Goal: Information Seeking & Learning: Learn about a topic

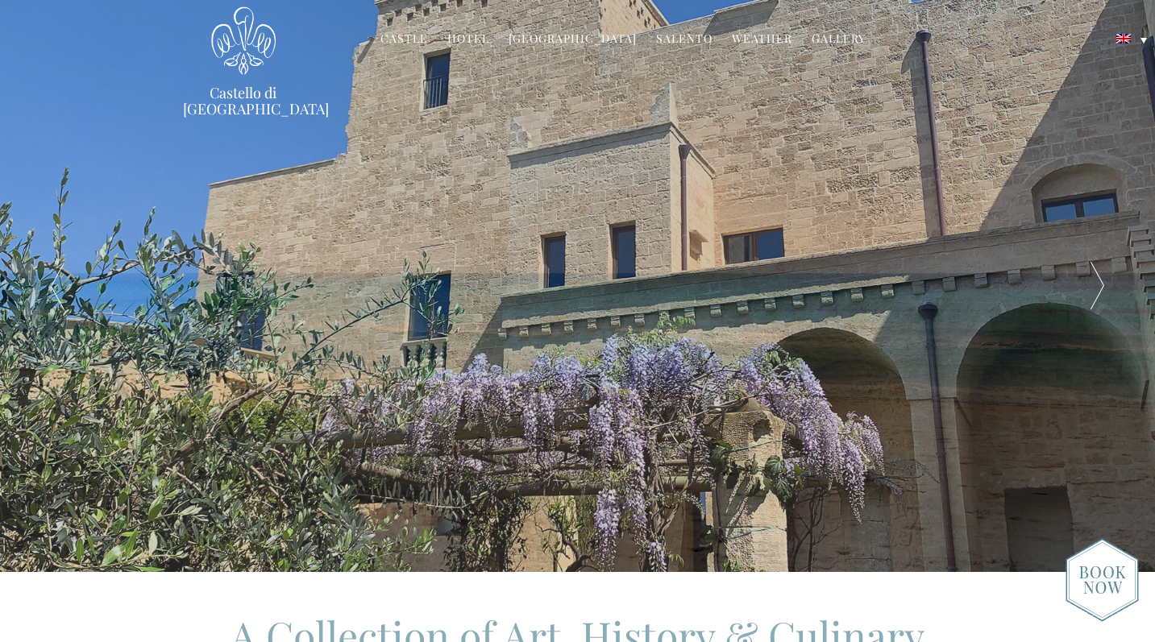
click at [468, 40] on link "Hotel" at bounding box center [468, 40] width 42 height 19
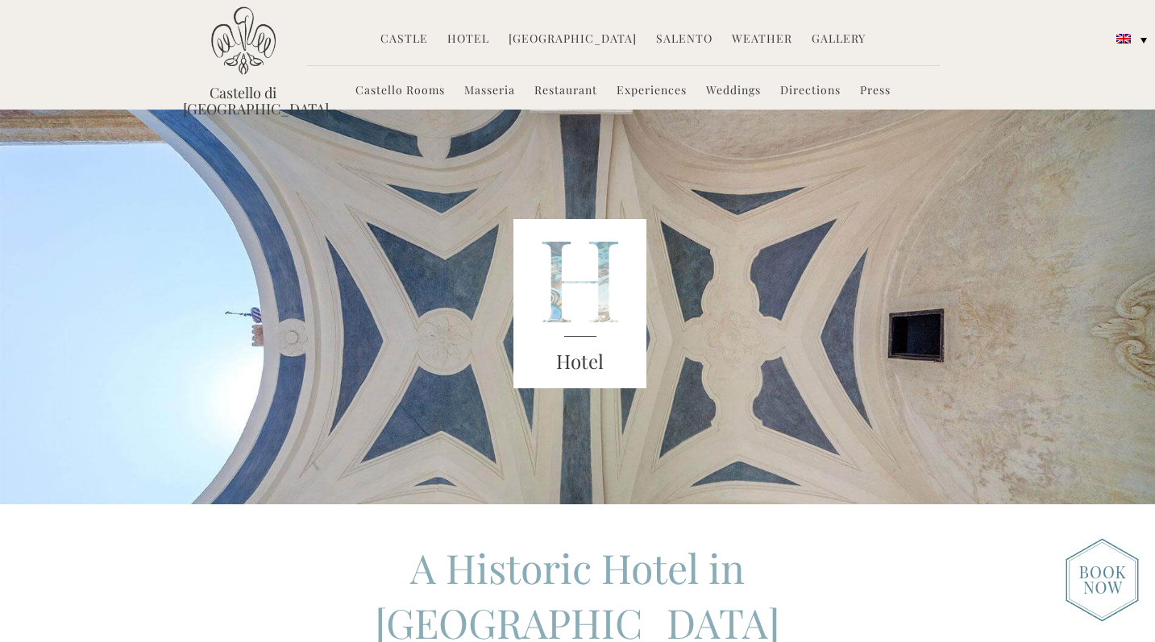
click at [426, 38] on link "Castle" at bounding box center [404, 40] width 48 height 19
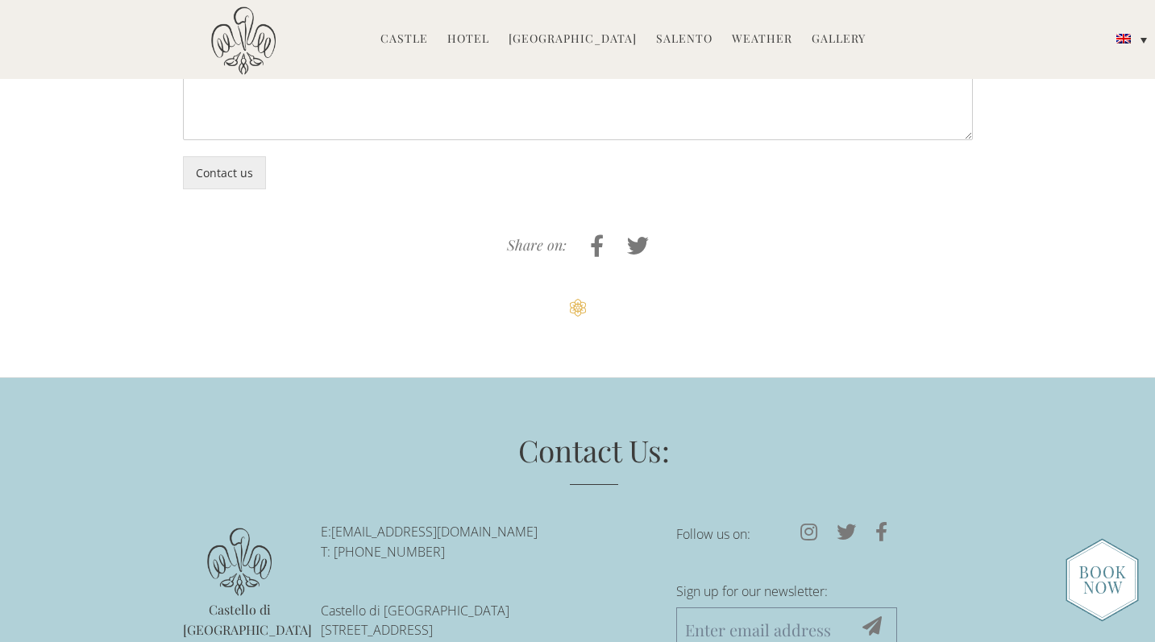
scroll to position [4226, 0]
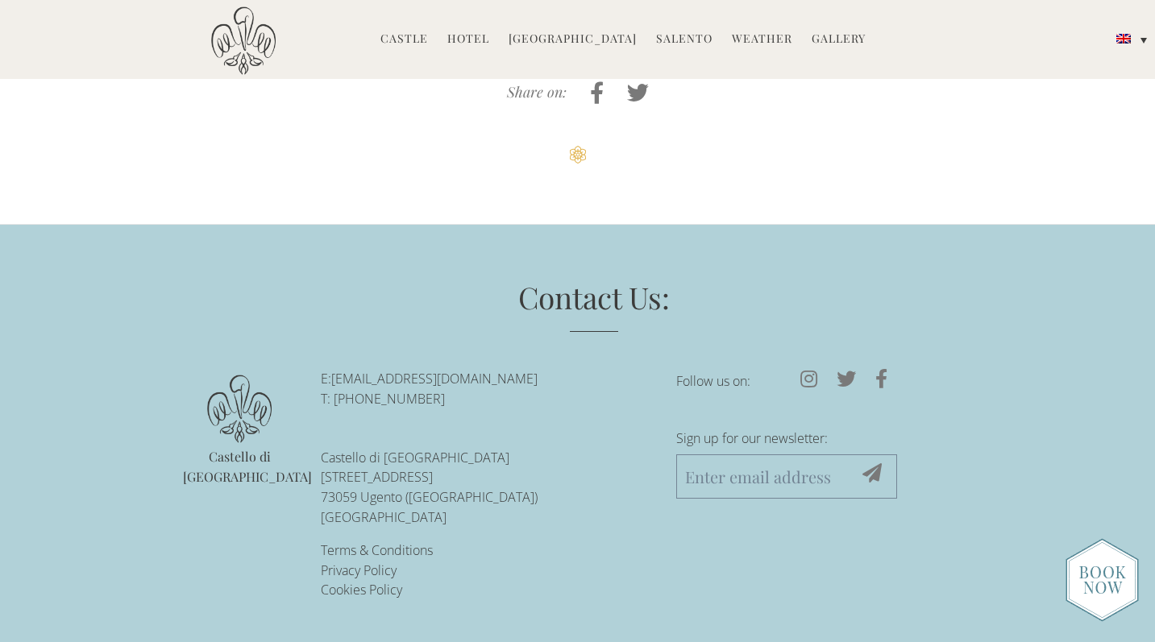
drag, startPoint x: 547, startPoint y: 374, endPoint x: 336, endPoint y: 381, distance: 211.3
click at [336, 381] on p "E: [EMAIL_ADDRESS][DOMAIN_NAME] T: [PHONE_NUMBER]" at bounding box center [486, 389] width 331 height 40
copy link "[EMAIL_ADDRESS][DOMAIN_NAME]"
click at [442, 310] on h3 "Contact Us:" at bounding box center [594, 305] width 734 height 56
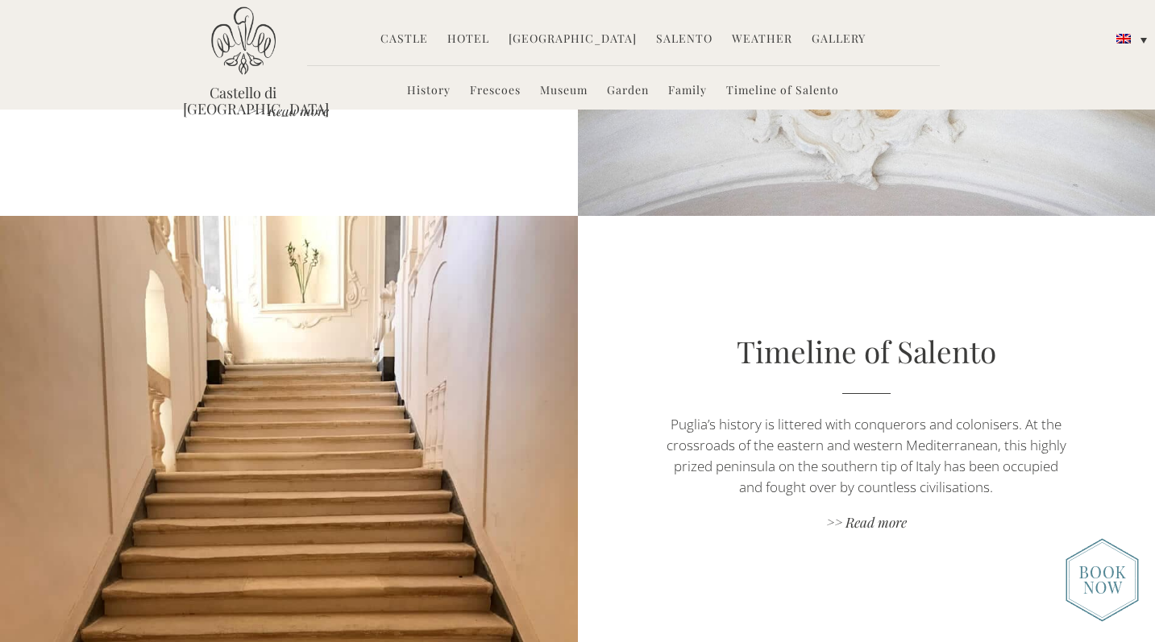
scroll to position [3096, 0]
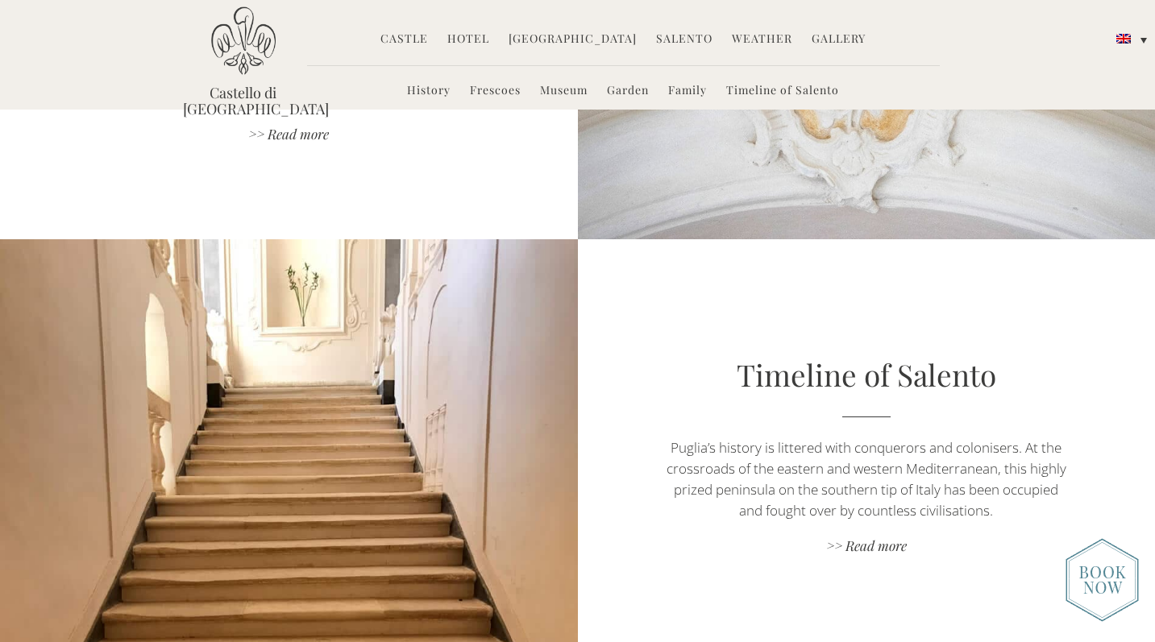
click at [436, 85] on link "History" at bounding box center [429, 91] width 44 height 19
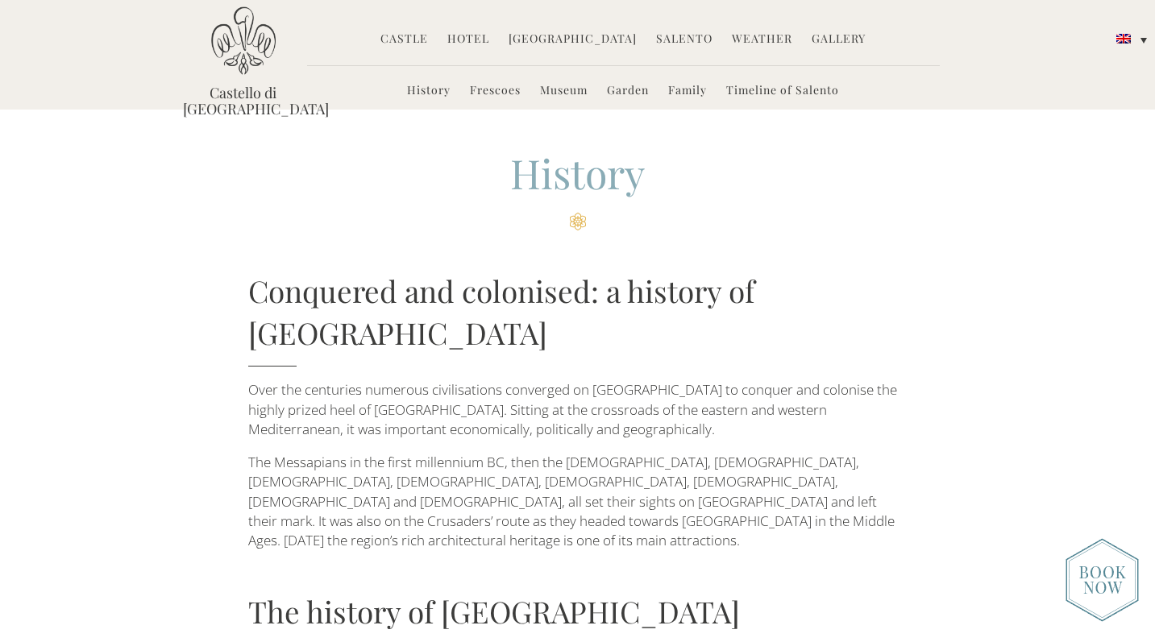
click at [418, 38] on link "Castle" at bounding box center [404, 40] width 48 height 19
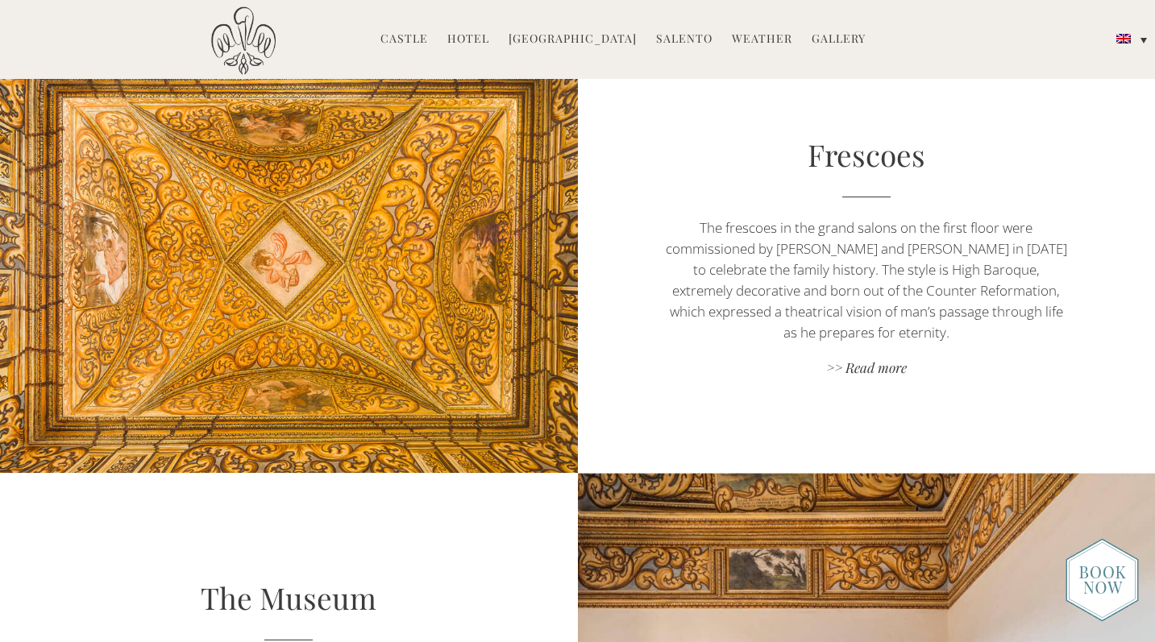
scroll to position [1566, 0]
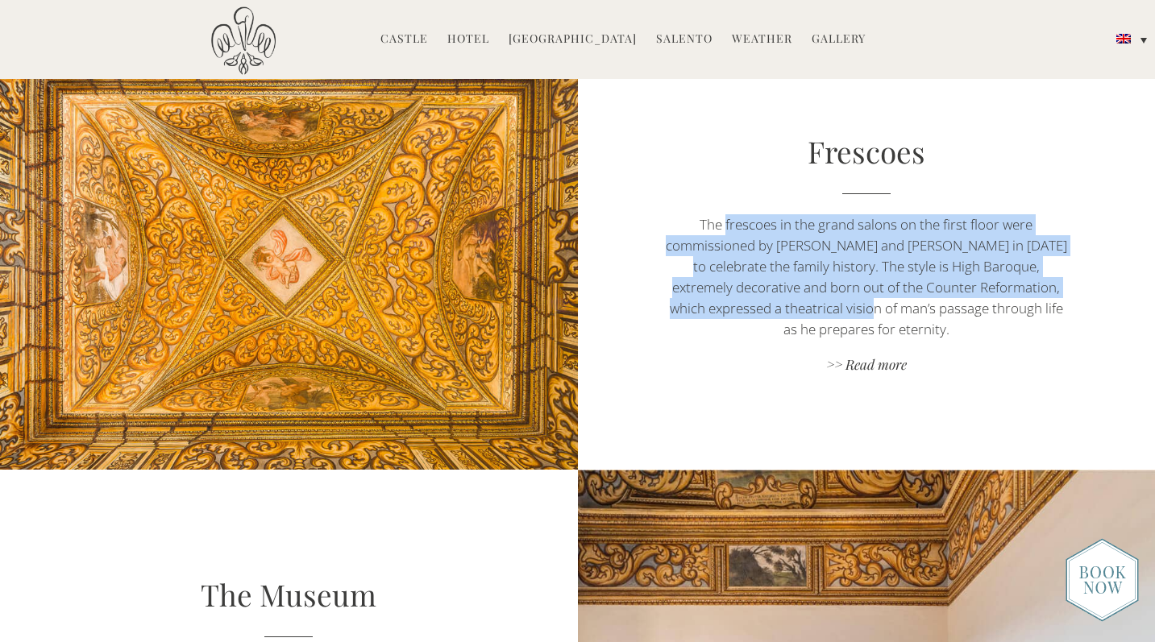
drag, startPoint x: 725, startPoint y: 226, endPoint x: 863, endPoint y: 305, distance: 159.6
click at [863, 304] on p "The frescoes in the grand salons on the first floor were commissioned by France…" at bounding box center [866, 277] width 405 height 126
click at [863, 305] on p "The frescoes in the grand salons on the first floor were commissioned by France…" at bounding box center [866, 277] width 405 height 126
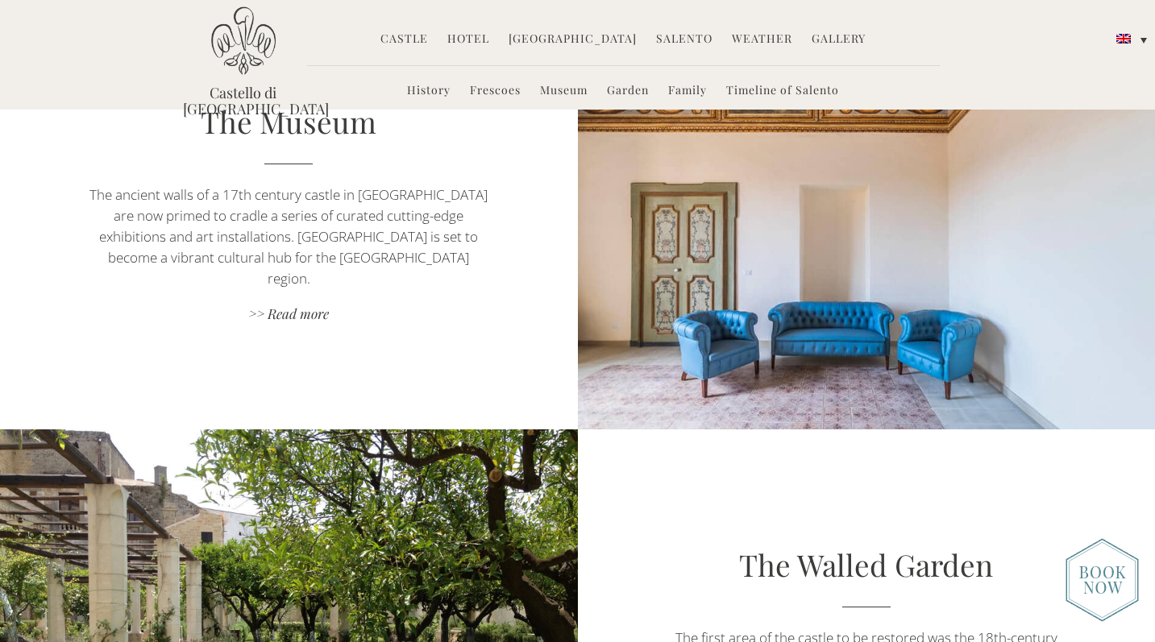
scroll to position [1981, 0]
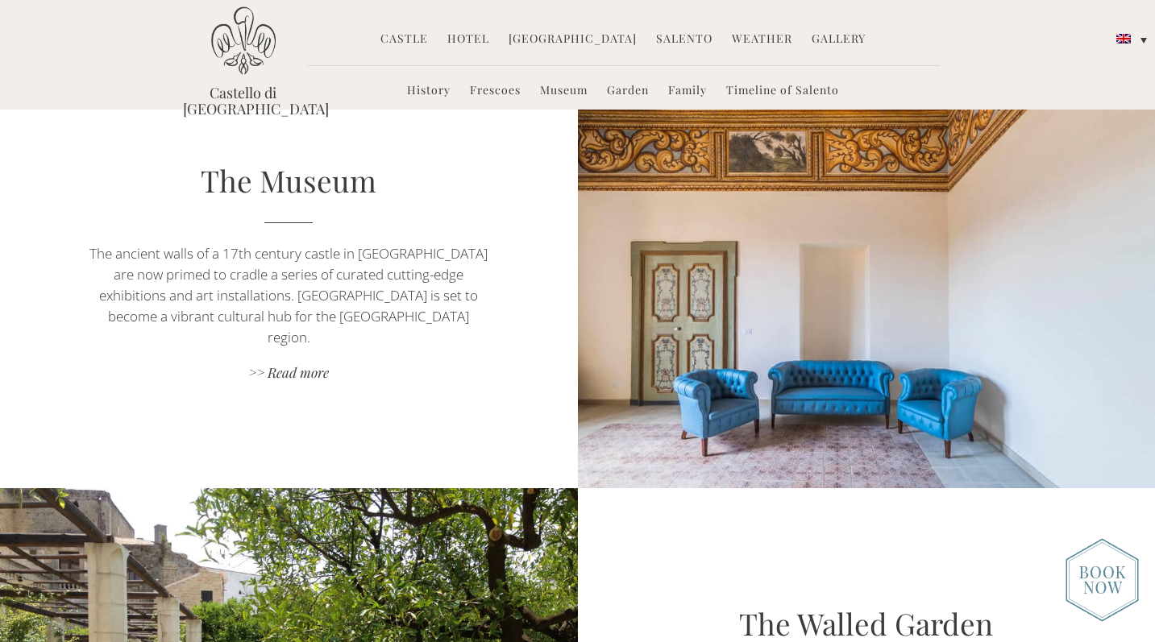
click at [479, 38] on link "Hotel" at bounding box center [468, 40] width 42 height 19
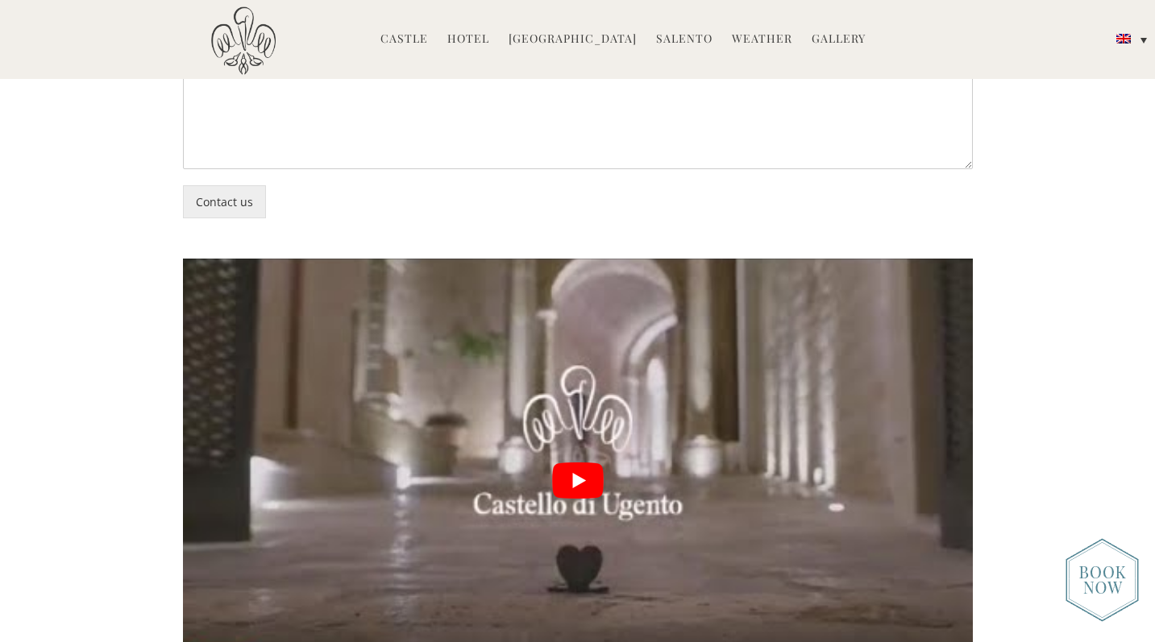
scroll to position [3711, 0]
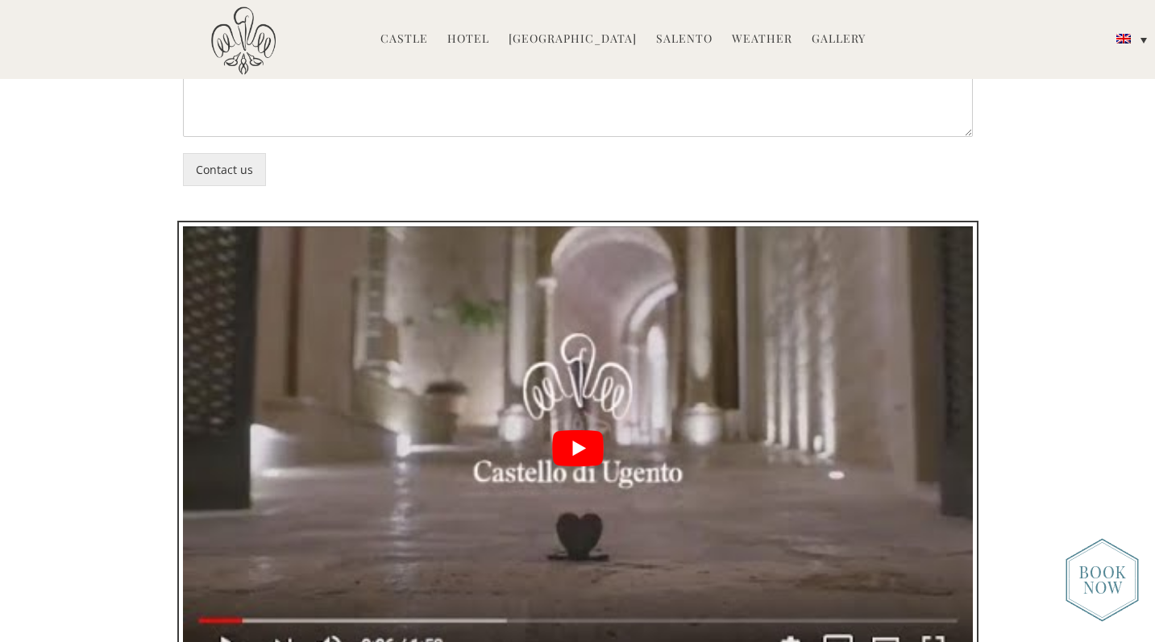
click at [566, 326] on button "play Youtube video" at bounding box center [578, 449] width 790 height 444
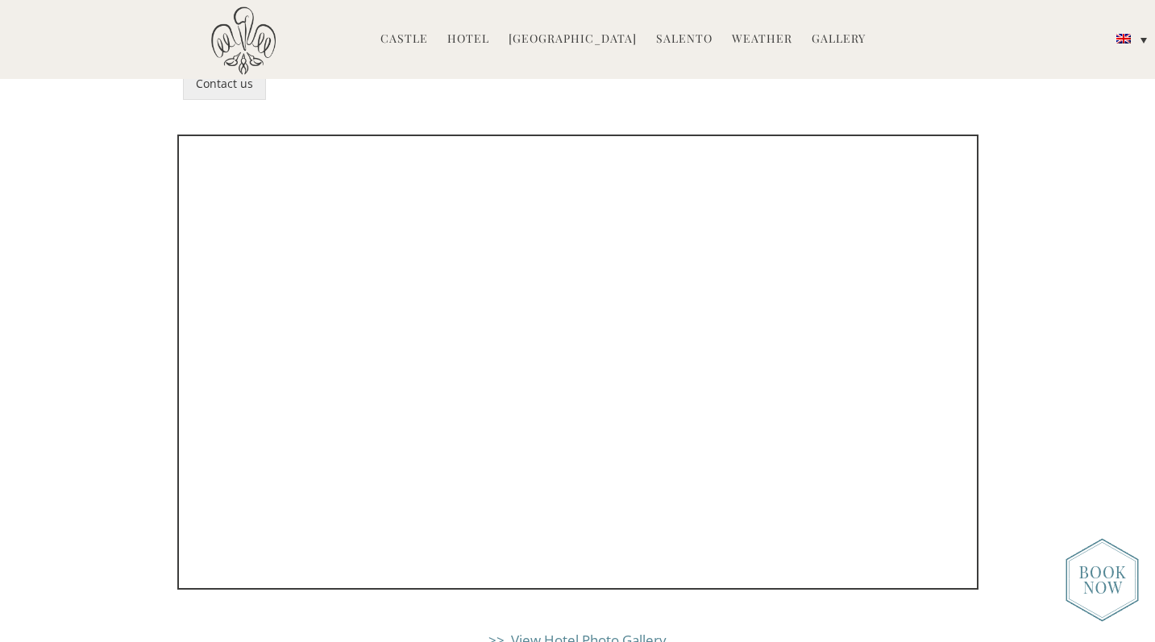
scroll to position [3839, 0]
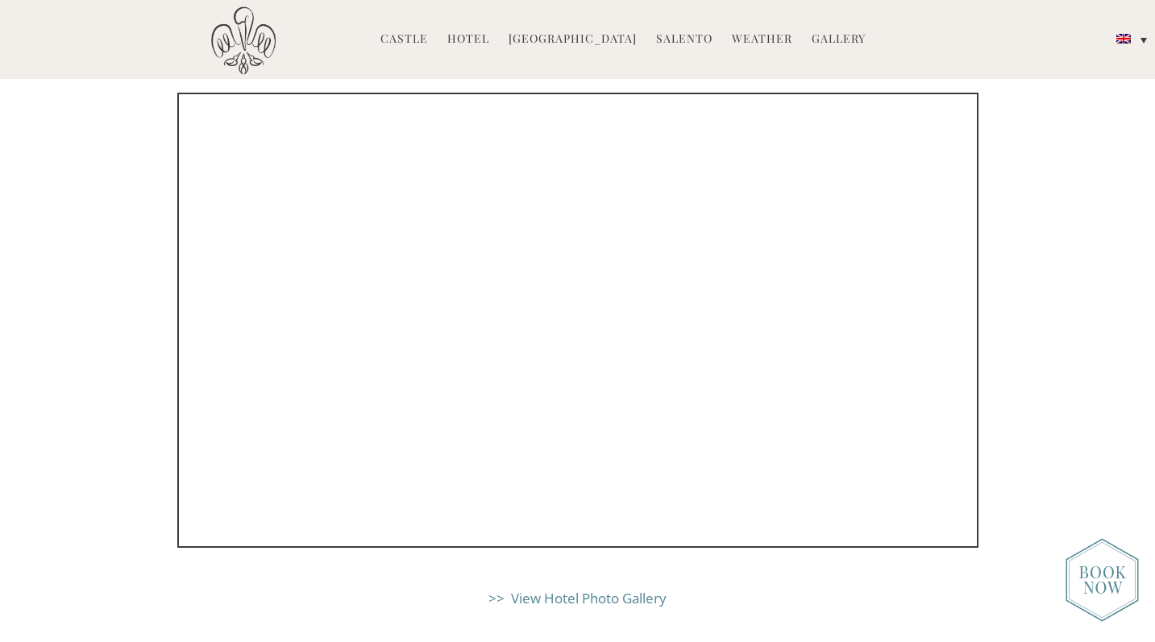
click at [582, 589] on link ">> View Hotel Photo Gallery" at bounding box center [578, 598] width 178 height 19
